Goal: Find contact information: Find contact information

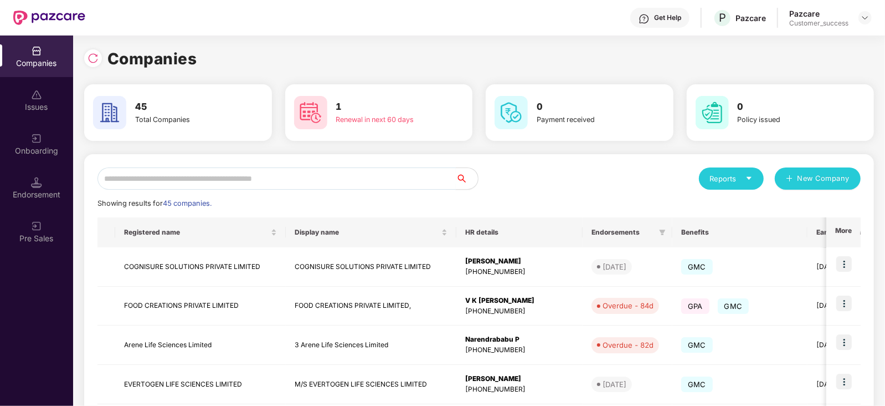
click at [294, 184] on input "text" at bounding box center [277, 178] width 359 height 22
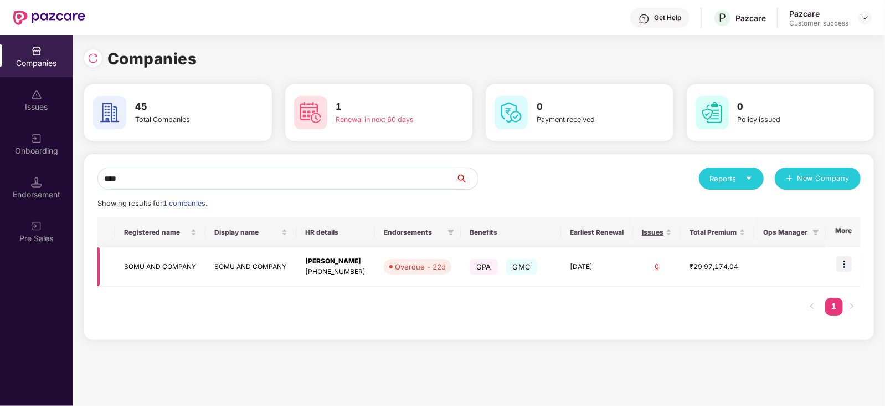
type input "****"
click at [848, 264] on img at bounding box center [845, 264] width 16 height 16
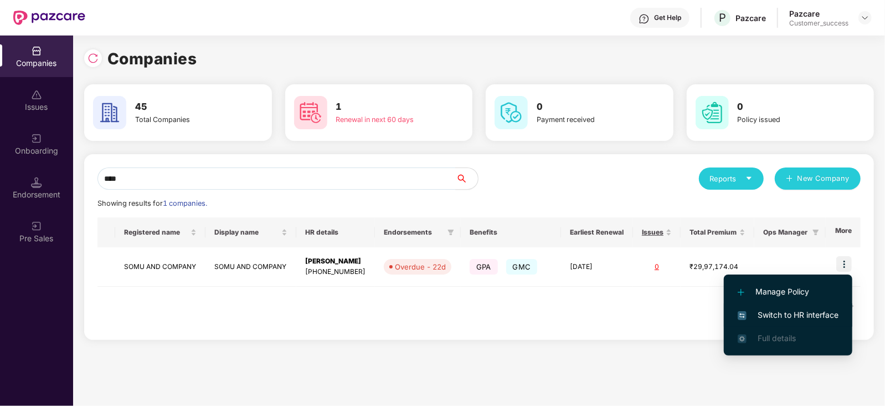
click at [790, 316] on span "Switch to HR interface" at bounding box center [788, 315] width 101 height 12
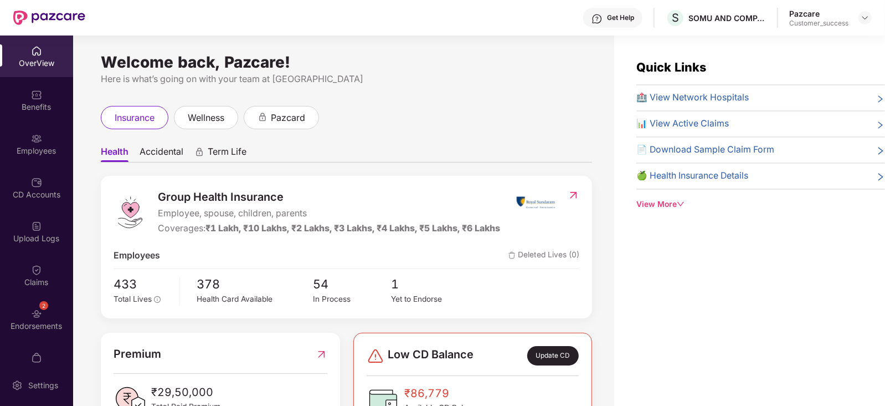
click at [44, 100] on div "Benefits" at bounding box center [36, 100] width 73 height 42
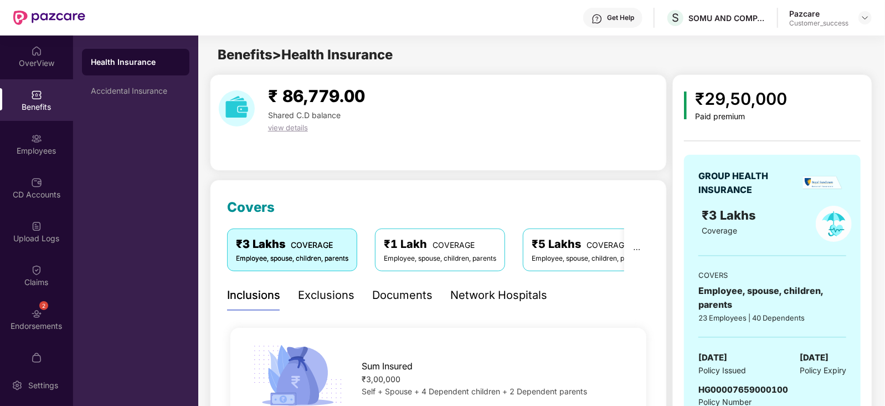
click at [392, 298] on div "Documents" at bounding box center [402, 294] width 60 height 17
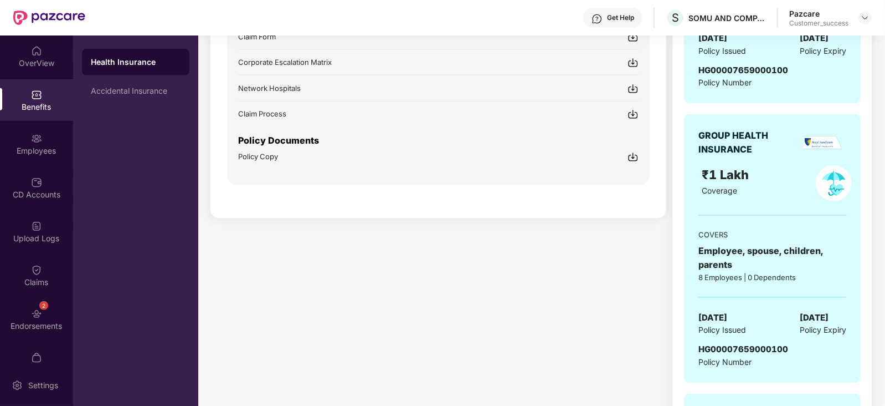
scroll to position [323, 0]
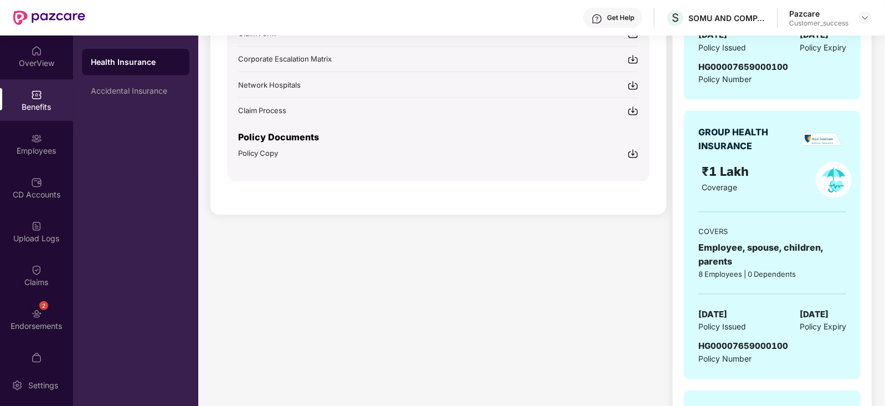
click at [631, 151] on img at bounding box center [633, 153] width 11 height 11
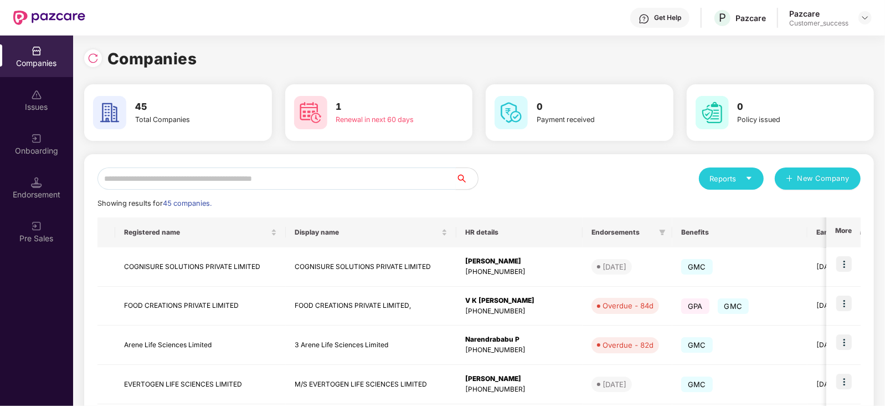
click at [194, 183] on input "text" at bounding box center [277, 178] width 359 height 22
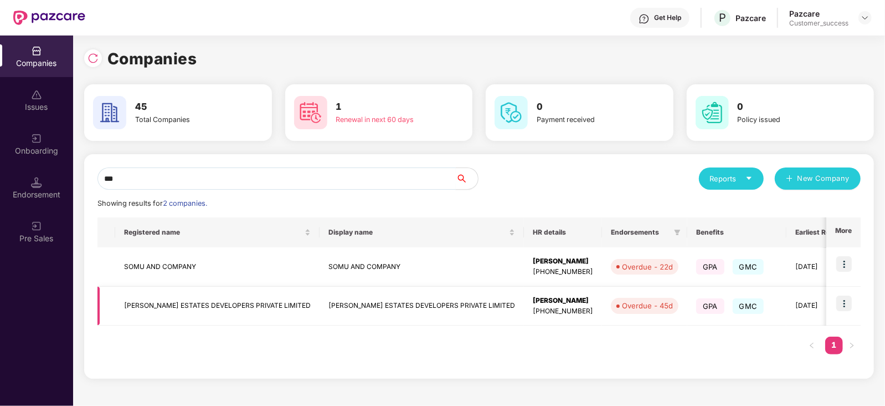
type input "***"
click at [339, 302] on td "VASWANI ESTATES DEVELOPERS PRIVATE LIMITED" at bounding box center [422, 305] width 204 height 39
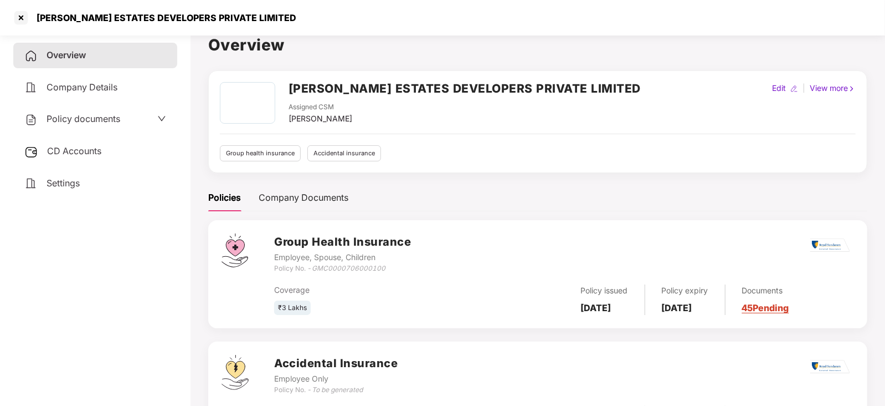
scroll to position [15, 0]
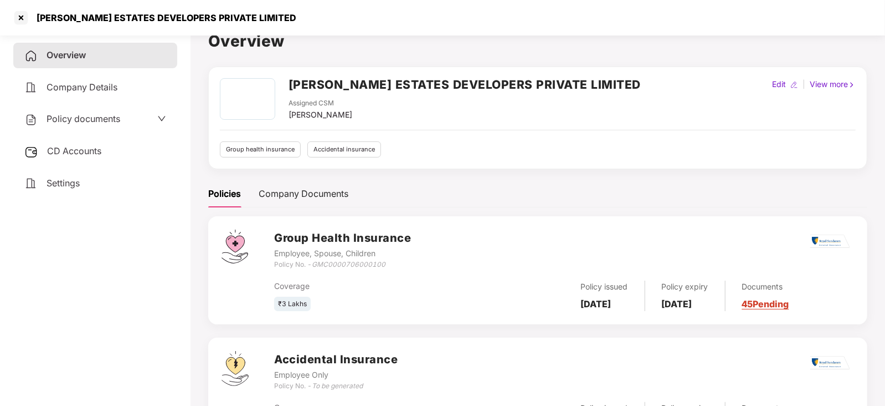
click at [354, 260] on icon "GMC0000706000100" at bounding box center [349, 264] width 74 height 8
copy icon "GMC0000706000100"
drag, startPoint x: 263, startPoint y: 17, endPoint x: 37, endPoint y: 9, distance: 226.2
click at [37, 9] on div "VASWANI ESTATES DEVELOPERS PRIVATE LIMITED" at bounding box center [442, 17] width 885 height 35
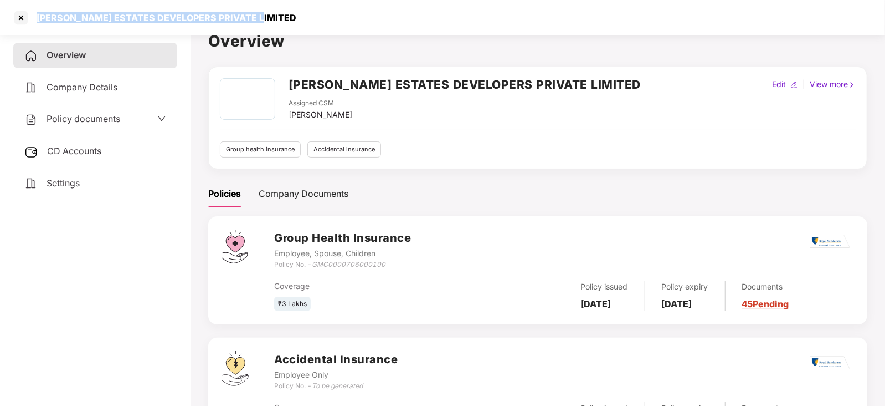
copy div "VASWANI ESTATES DEVELOPERS PRIVATE LIMITED"
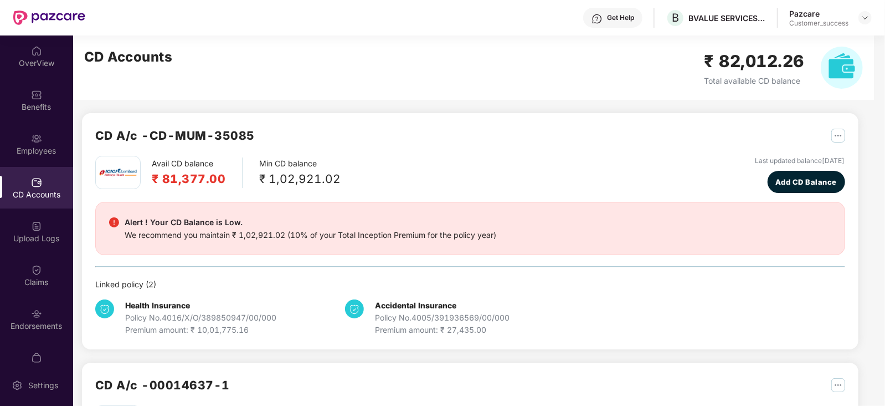
scroll to position [22, 0]
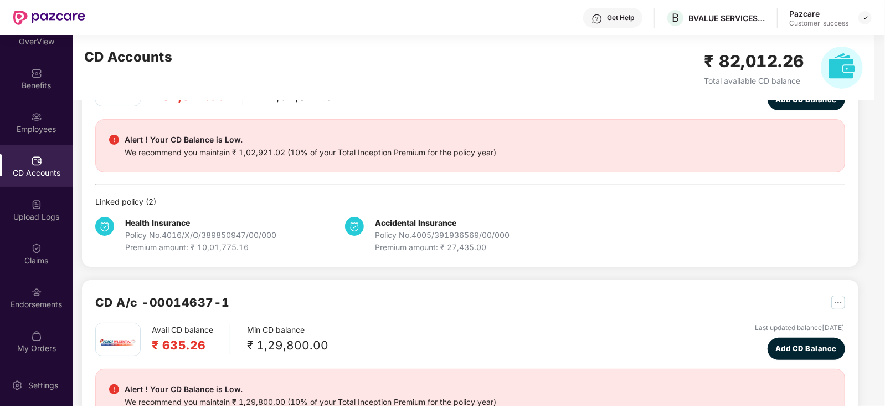
click at [618, 17] on div "Get Help" at bounding box center [620, 17] width 27 height 9
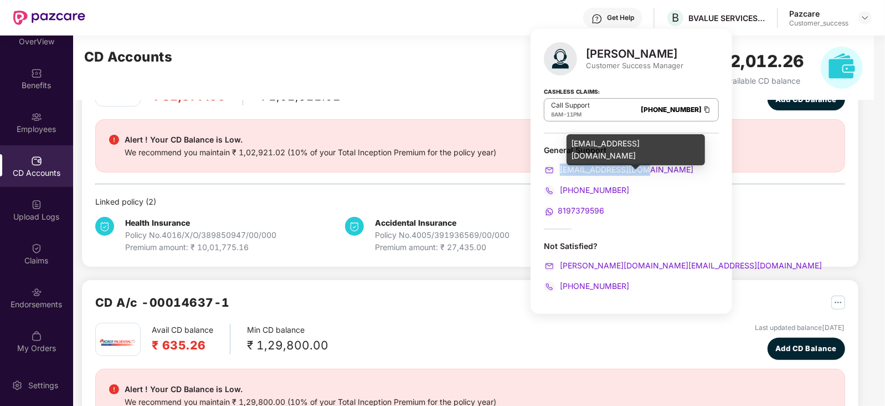
drag, startPoint x: 647, startPoint y: 167, endPoint x: 561, endPoint y: 170, distance: 85.9
click at [561, 170] on div "support@pazcare.com" at bounding box center [631, 169] width 175 height 12
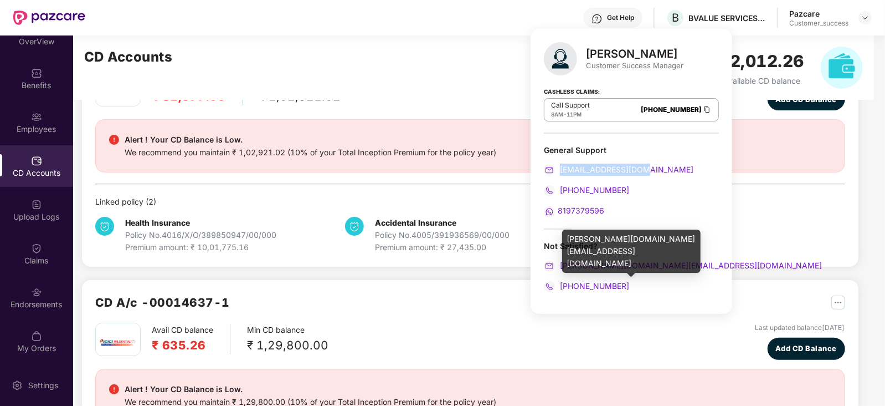
copy span "support@pazcare.com"
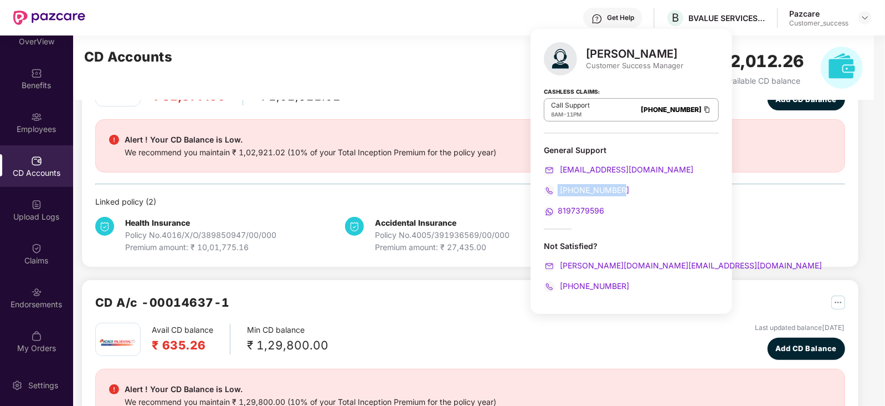
drag, startPoint x: 620, startPoint y: 187, endPoint x: 559, endPoint y: 190, distance: 61.0
click at [559, 190] on div "080-3783-4753" at bounding box center [631, 190] width 175 height 12
copy span "080-3783-4753"
